Goal: Transaction & Acquisition: Purchase product/service

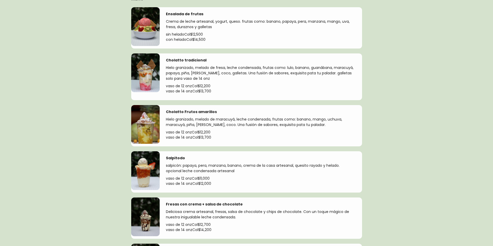
scroll to position [26, 0]
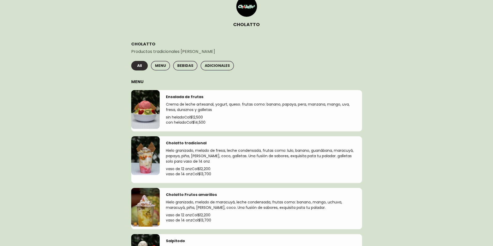
scroll to position [78, 0]
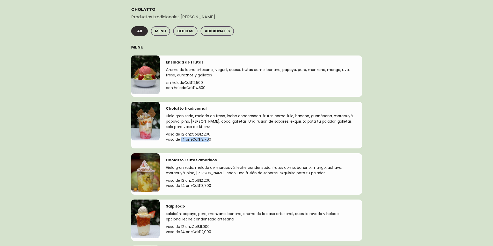
drag, startPoint x: 181, startPoint y: 138, endPoint x: 210, endPoint y: 138, distance: 29.2
click at [210, 138] on p "vaso de 14 onz Col$ 13,700" at bounding box center [261, 139] width 190 height 5
click at [212, 139] on p "vaso de 14 onz Col$ 13,700" at bounding box center [261, 139] width 190 height 5
drag, startPoint x: 209, startPoint y: 139, endPoint x: 167, endPoint y: 141, distance: 42.7
click at [167, 141] on p "vaso de 14 onz Col$ 13,700" at bounding box center [261, 139] width 190 height 5
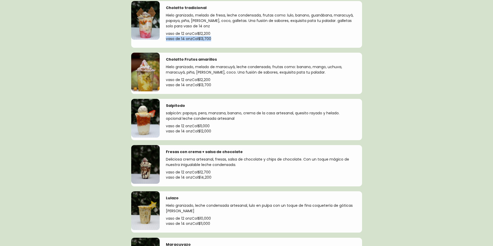
scroll to position [181, 0]
